Goal: Task Accomplishment & Management: Use online tool/utility

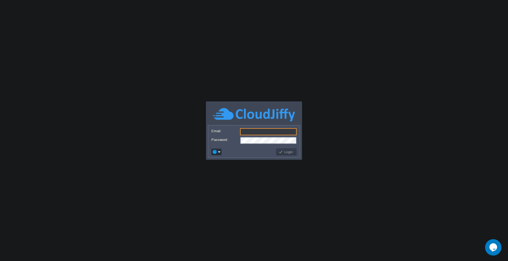
type input "[DOMAIN_NAME][EMAIL_ADDRESS][DOMAIN_NAME]"
click at [283, 152] on button "Login" at bounding box center [286, 152] width 16 height 5
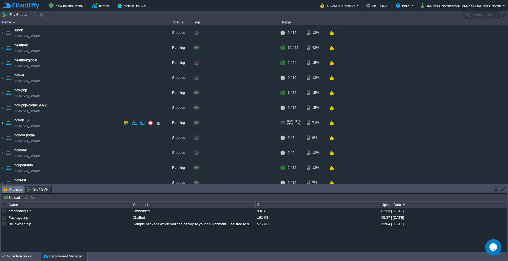
click at [2, 123] on img at bounding box center [2, 122] width 4 height 15
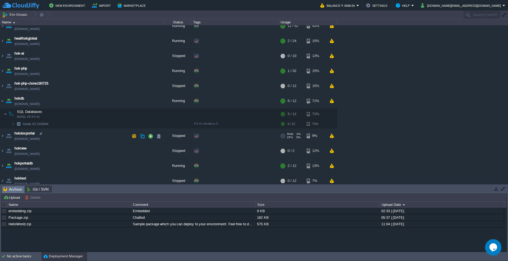
scroll to position [23, 0]
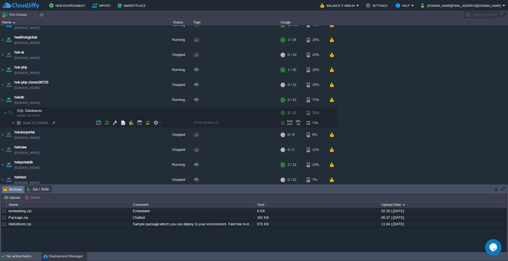
click at [14, 122] on img at bounding box center [12, 123] width 3 height 8
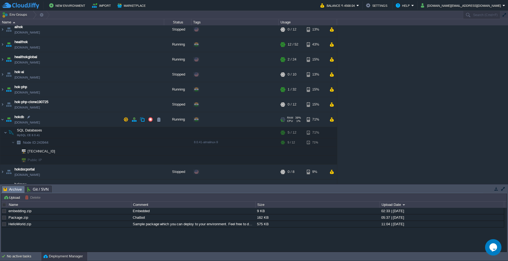
scroll to position [0, 0]
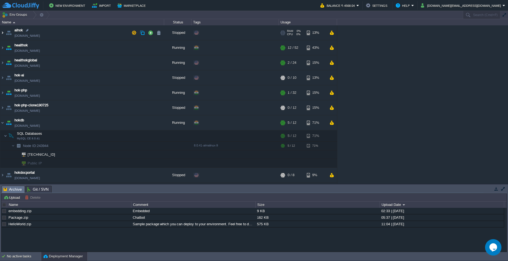
click at [3, 32] on img at bounding box center [2, 32] width 4 height 15
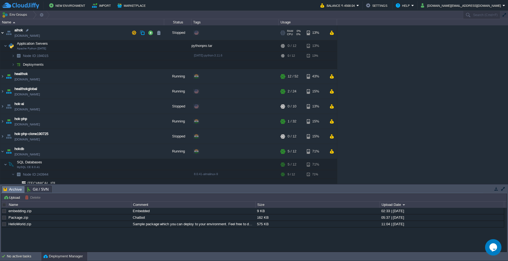
click at [3, 32] on img at bounding box center [2, 32] width 4 height 15
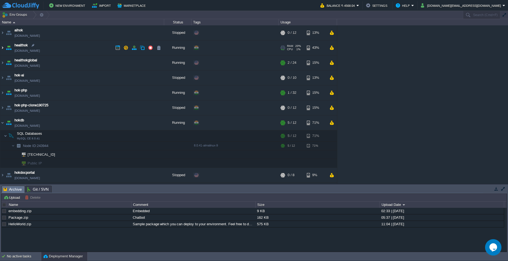
click at [3, 48] on img at bounding box center [2, 47] width 4 height 15
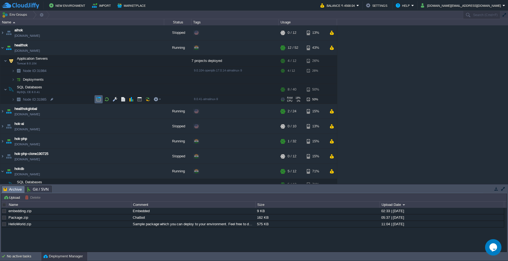
click at [97, 99] on button "button" at bounding box center [98, 99] width 5 height 5
click at [1, 111] on img at bounding box center [2, 111] width 4 height 15
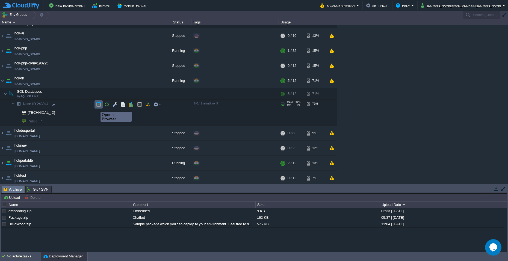
scroll to position [120, 0]
click at [98, 104] on button "button" at bounding box center [98, 103] width 5 height 5
click at [96, 104] on button "button" at bounding box center [98, 103] width 5 height 5
click at [97, 103] on button "button" at bounding box center [98, 103] width 5 height 5
